Goal: Transaction & Acquisition: Download file/media

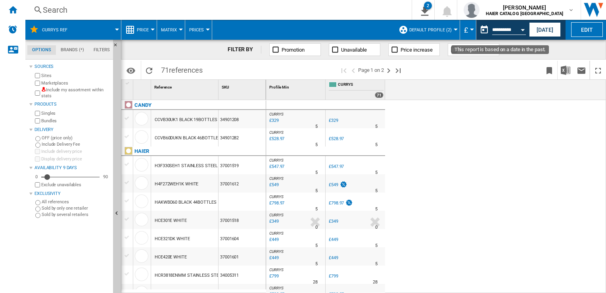
click at [524, 31] on button "Open calendar" at bounding box center [523, 28] width 14 height 14
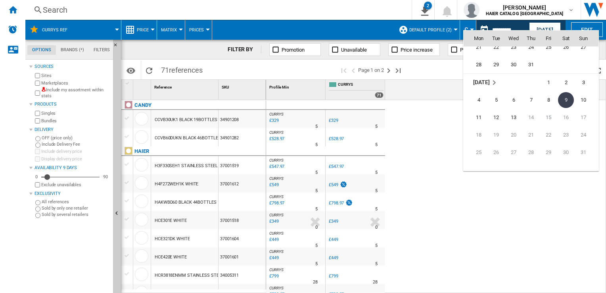
scroll to position [3744, 0]
click at [549, 206] on div at bounding box center [303, 146] width 606 height 293
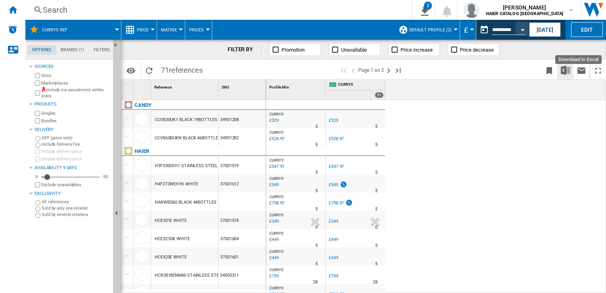
click at [571, 70] on button "Download in Excel" at bounding box center [566, 70] width 16 height 19
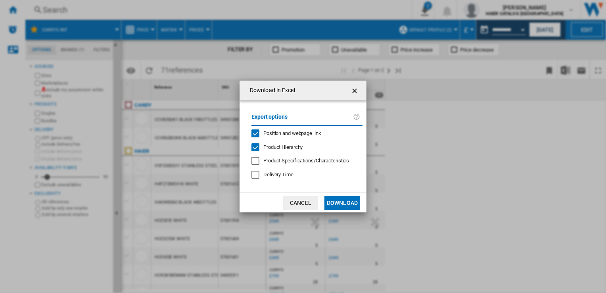
click at [345, 200] on button "Download" at bounding box center [342, 203] width 36 height 14
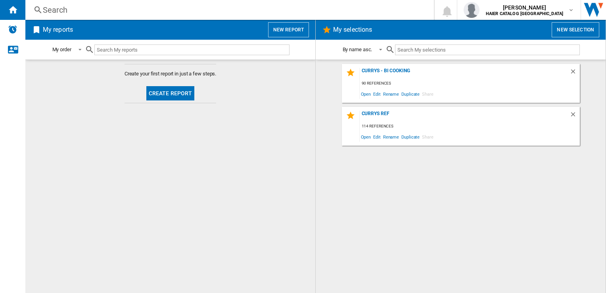
click at [438, 124] on div "114 references" at bounding box center [470, 126] width 220 height 10
click at [381, 114] on div "Currys Ref" at bounding box center [465, 116] width 210 height 11
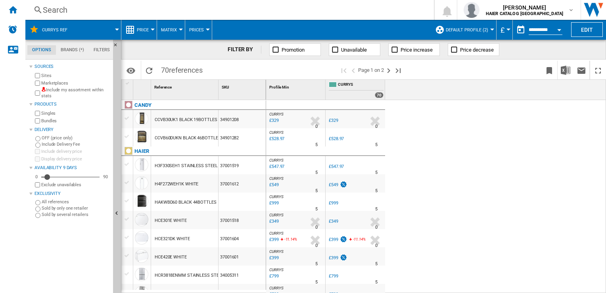
click at [560, 30] on div "Open calendar" at bounding box center [559, 30] width 4 height 2
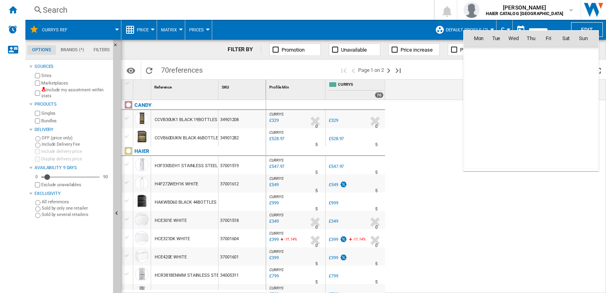
scroll to position [3783, 0]
click at [565, 71] on span "9" at bounding box center [566, 73] width 16 height 16
type input "**********"
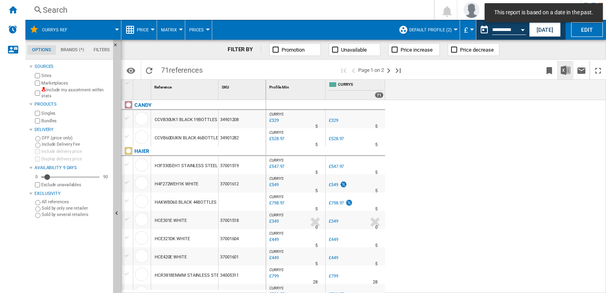
click at [565, 69] on img "Download in Excel" at bounding box center [566, 70] width 10 height 10
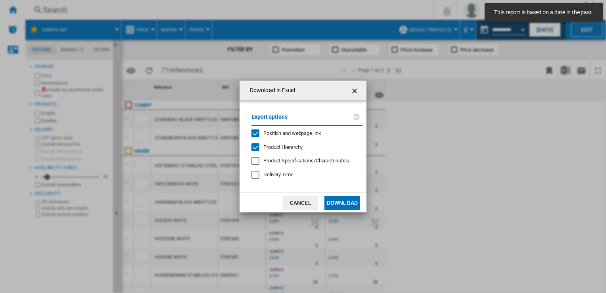
click at [352, 196] on button "Download" at bounding box center [342, 203] width 36 height 14
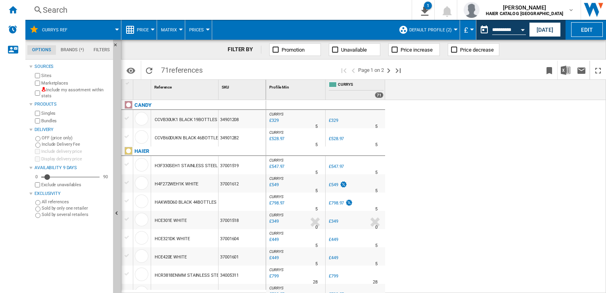
click at [493, 140] on div "CURRYS : -1.0 % £329 % N/A 5 CURRYS : -1.0 % £329 % N/A 5" at bounding box center [436, 197] width 340 height 194
